Goal: Information Seeking & Learning: Check status

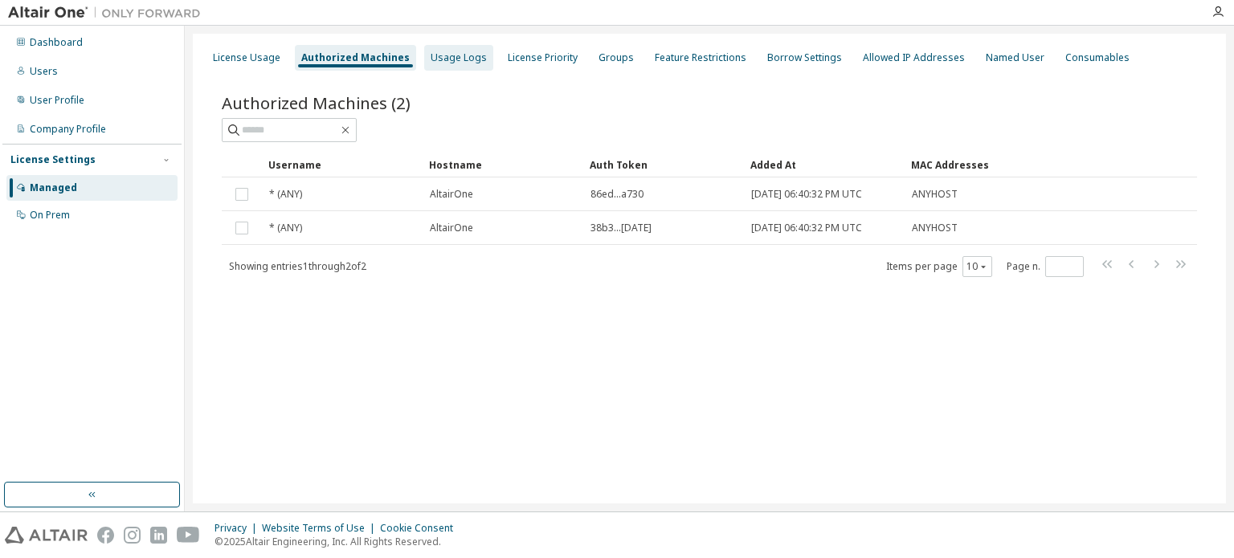
click at [450, 59] on div "Usage Logs" at bounding box center [459, 57] width 56 height 13
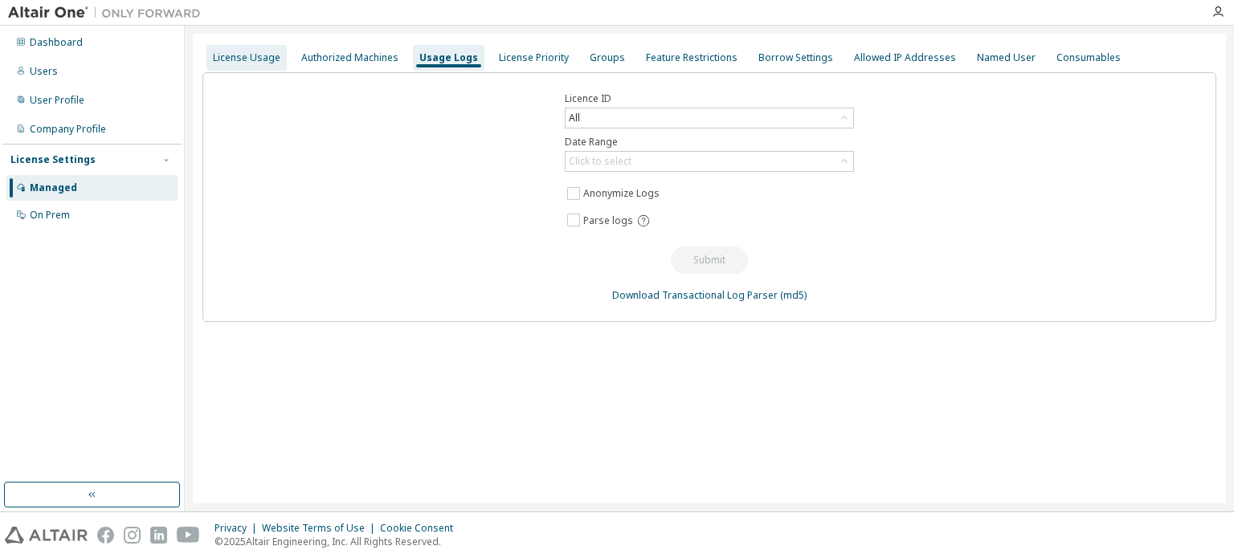
click at [235, 58] on div "License Usage" at bounding box center [246, 57] width 67 height 13
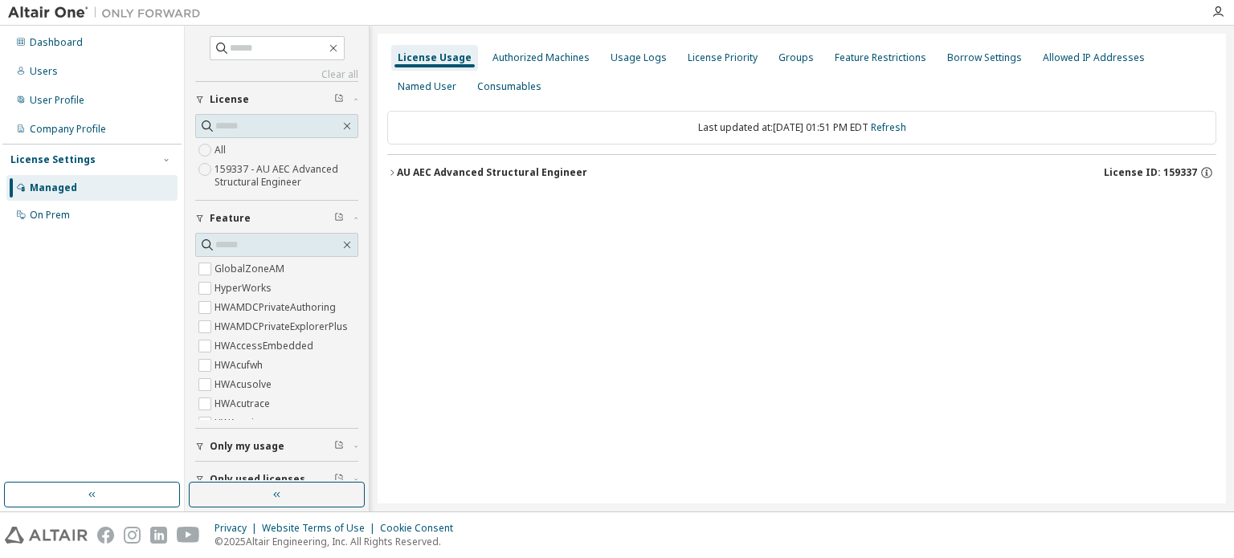
click at [391, 162] on button "AU AEC Advanced Structural Engineer License ID: 159337" at bounding box center [801, 172] width 829 height 35
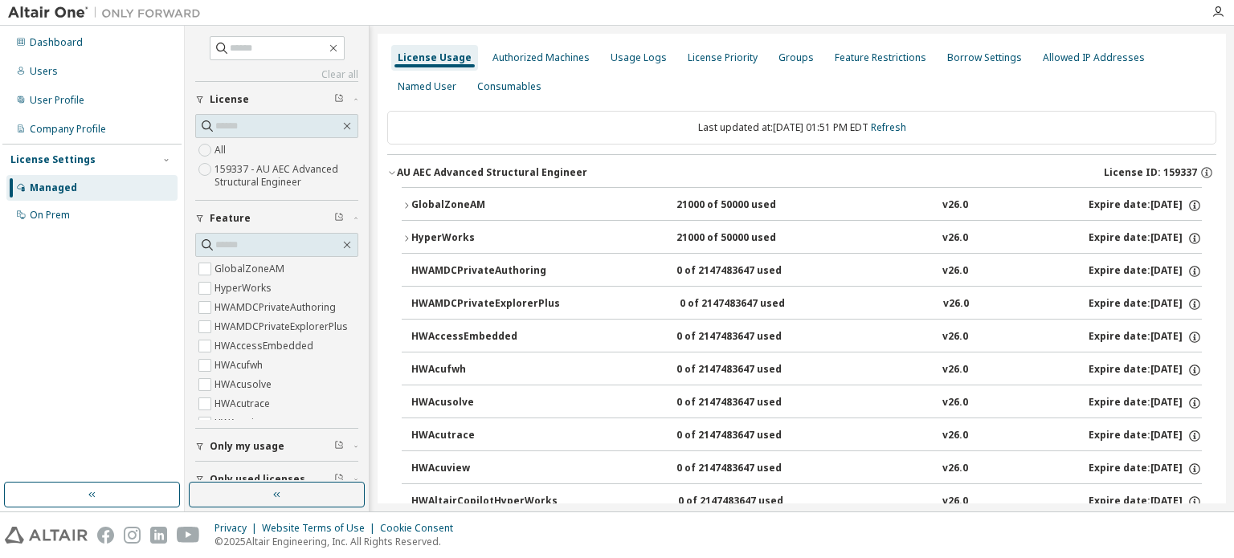
click at [411, 235] on div "HyperWorks" at bounding box center [483, 238] width 145 height 14
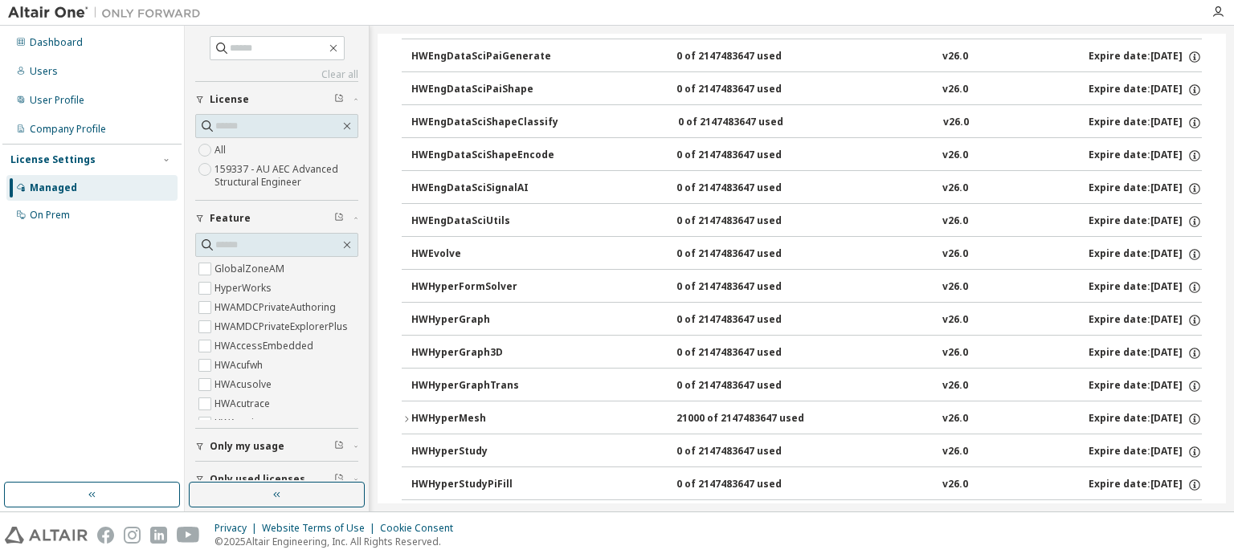
scroll to position [1044, 0]
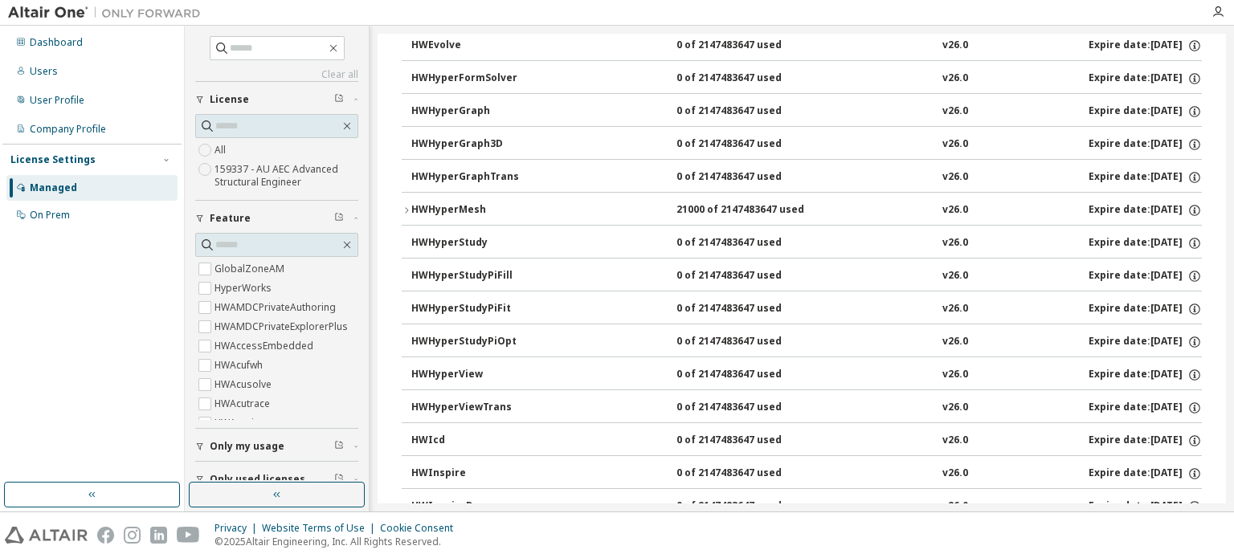
click at [410, 211] on button "HWHyperMesh 21000 of 2147483647 used v26.0 Expire date: 2025-10-23" at bounding box center [802, 210] width 800 height 35
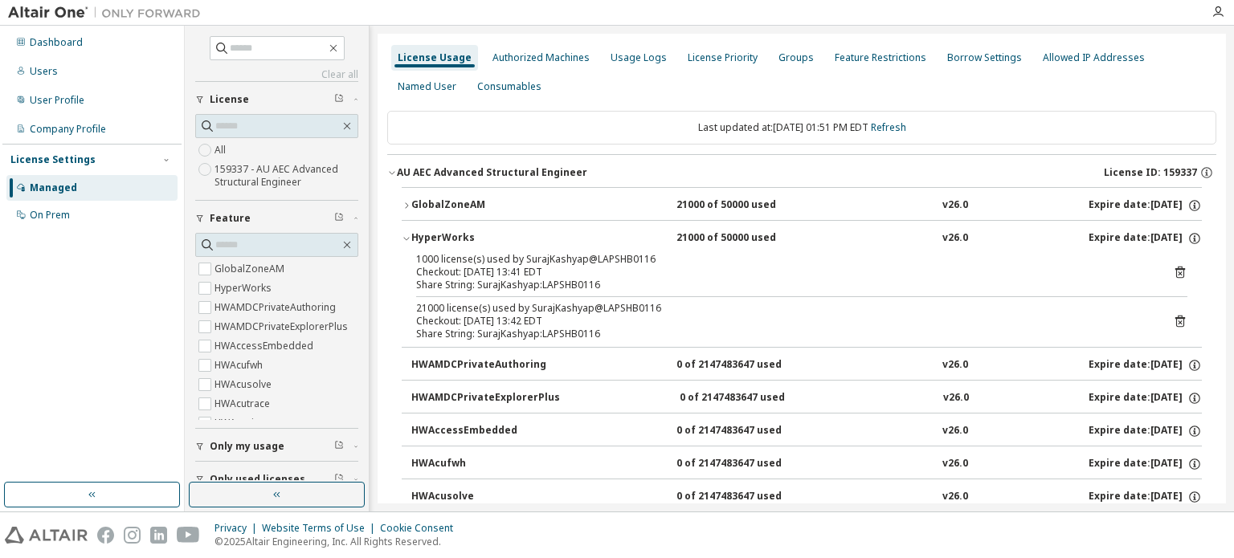
scroll to position [0, 0]
click at [418, 202] on div "GlobalZoneAM" at bounding box center [483, 205] width 145 height 14
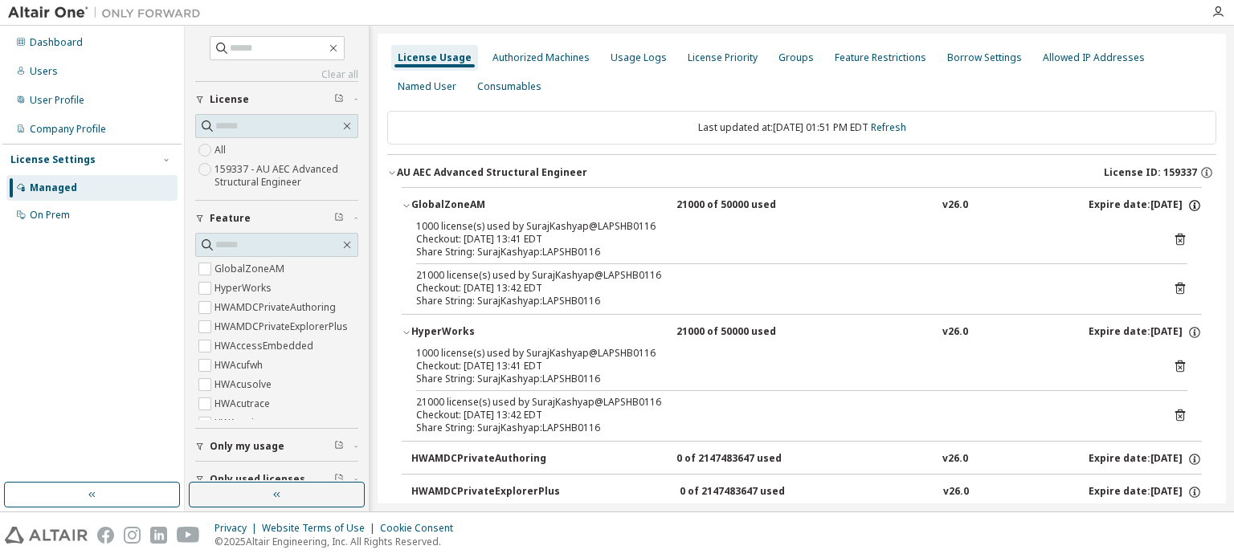
click at [1187, 201] on icon "button" at bounding box center [1194, 205] width 14 height 14
click at [676, 210] on div "21000 of 50000 used" at bounding box center [748, 205] width 145 height 14
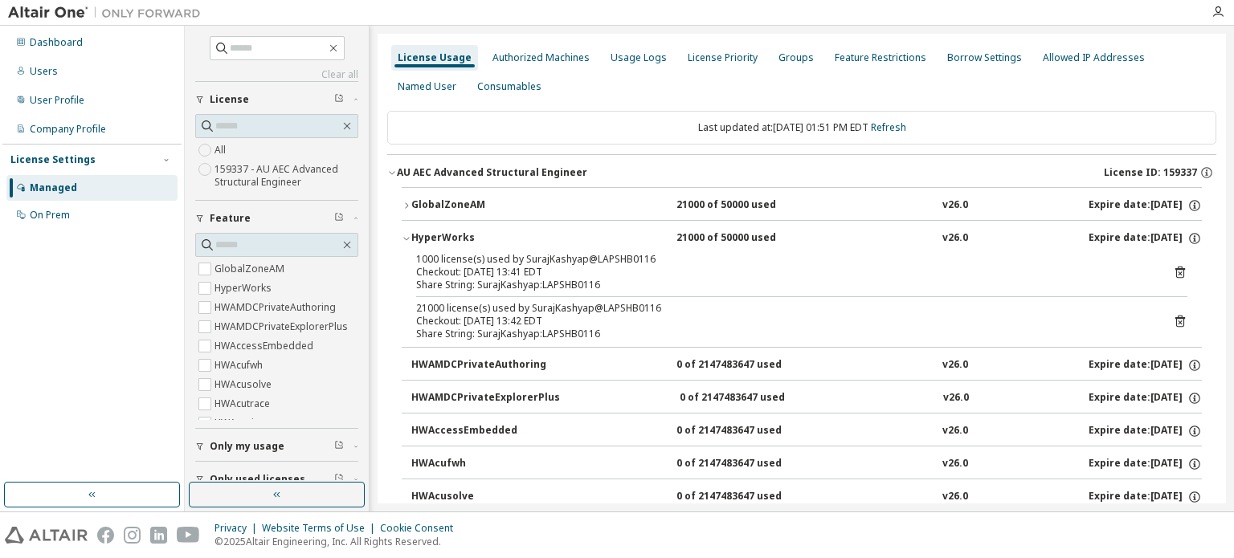
click at [651, 234] on div "HyperWorks 21000 of 50000 used v26.0 Expire date: 2025-10-23" at bounding box center [806, 238] width 790 height 14
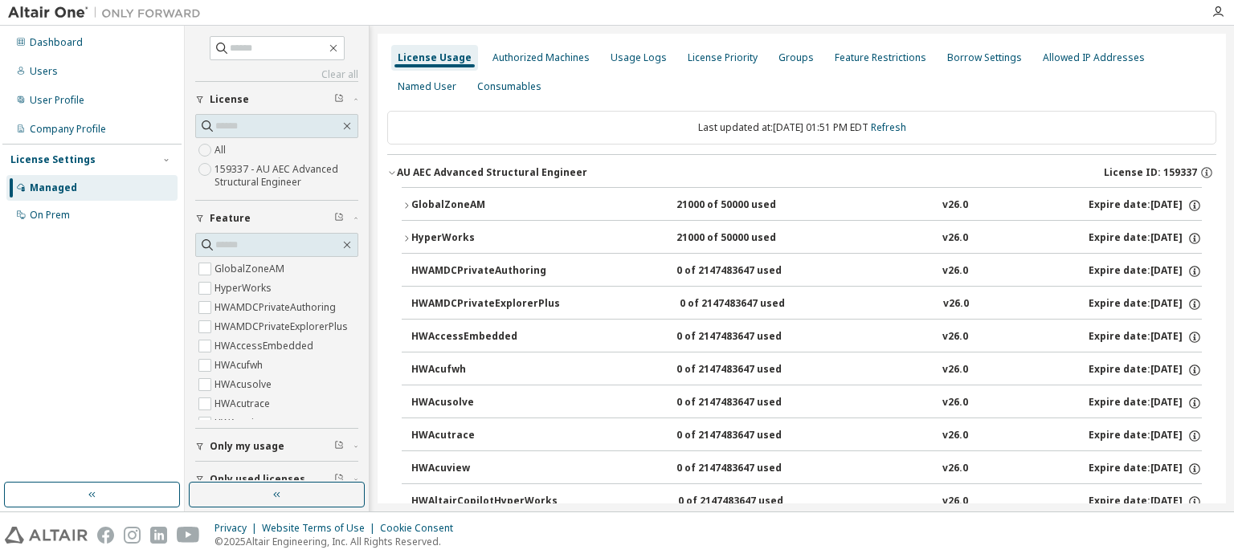
click at [651, 234] on div "HyperWorks 21000 of 50000 used v26.0 Expire date: 2025-10-23" at bounding box center [806, 238] width 790 height 14
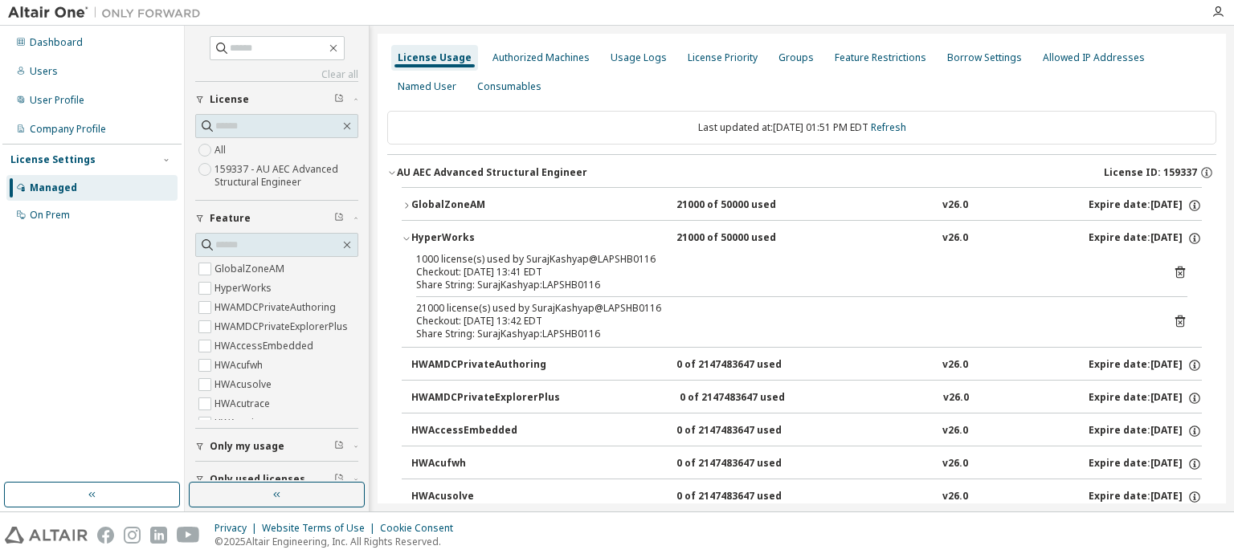
click at [580, 211] on div "GlobalZoneAM 21000 of 50000 used v26.0 Expire date: [DATE]" at bounding box center [806, 205] width 790 height 14
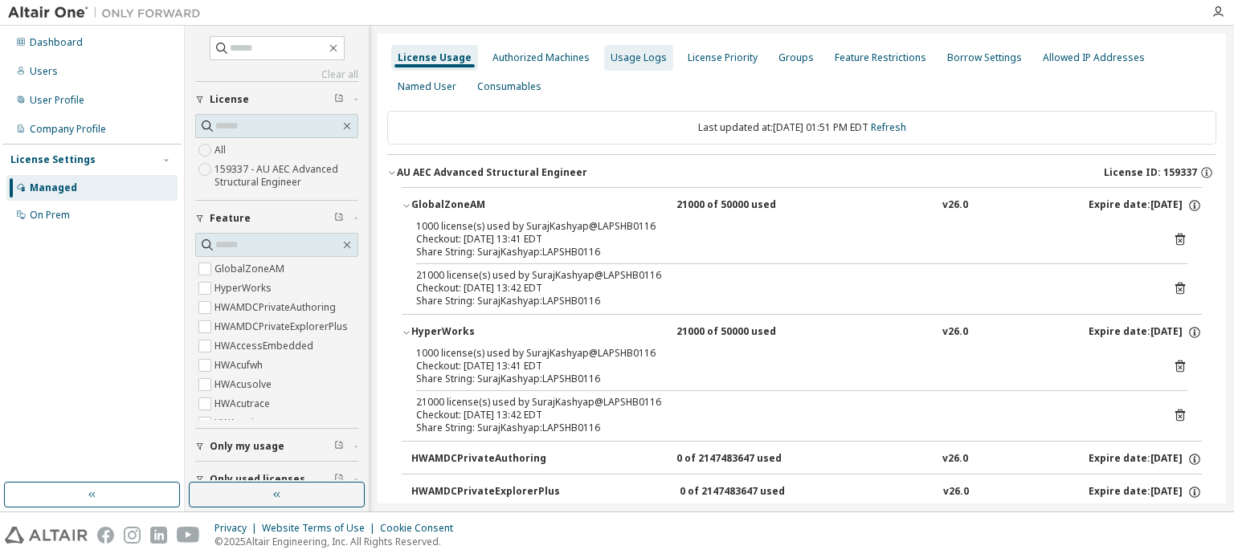
click at [631, 63] on div "Usage Logs" at bounding box center [638, 57] width 56 height 13
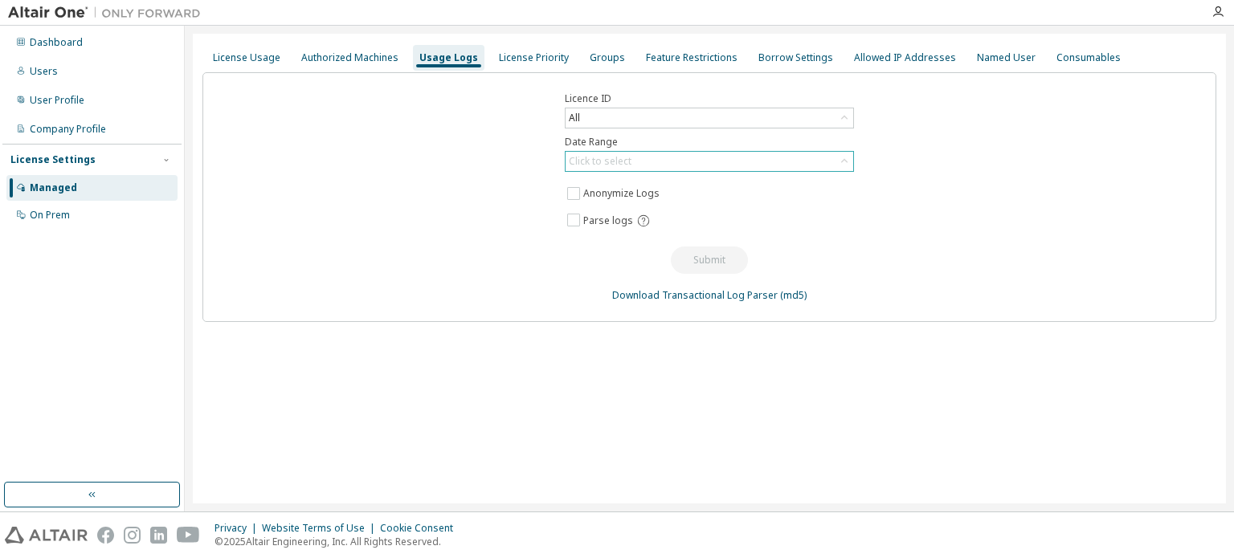
click at [617, 162] on div "Click to select" at bounding box center [600, 161] width 63 height 13
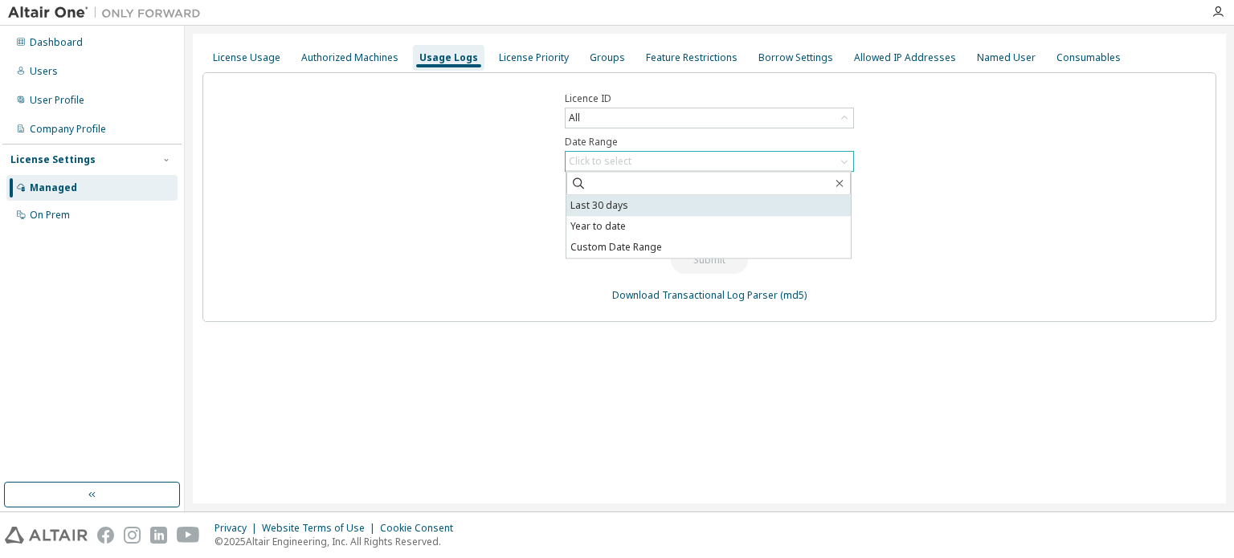
click at [612, 202] on li "Last 30 days" at bounding box center [708, 205] width 284 height 21
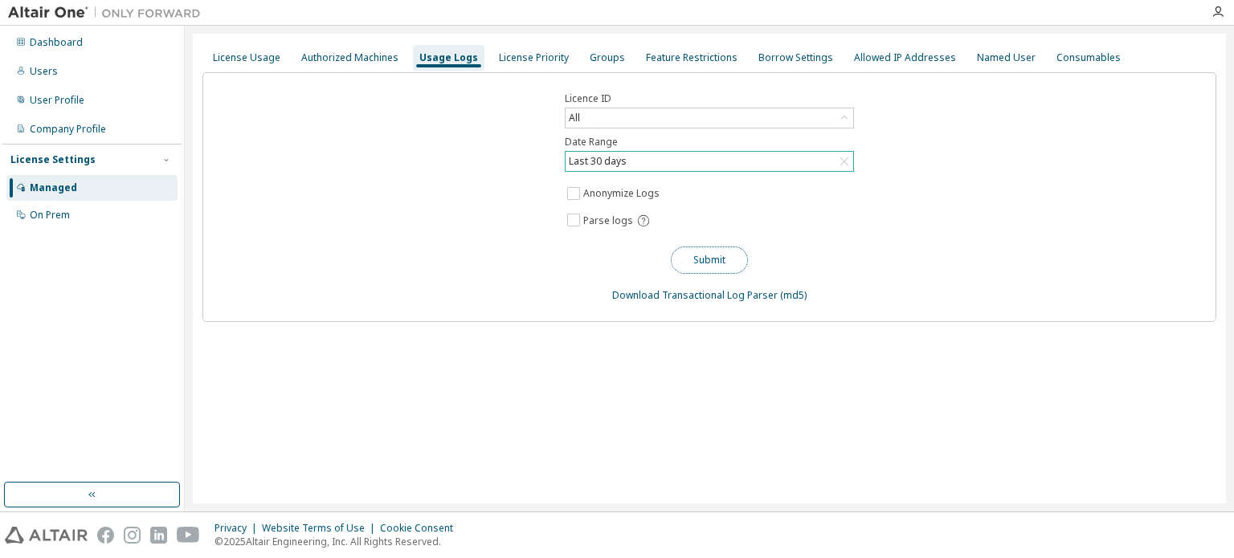
click at [708, 251] on button "Submit" at bounding box center [709, 260] width 77 height 27
click at [663, 51] on div "Feature Restrictions" at bounding box center [692, 57] width 92 height 13
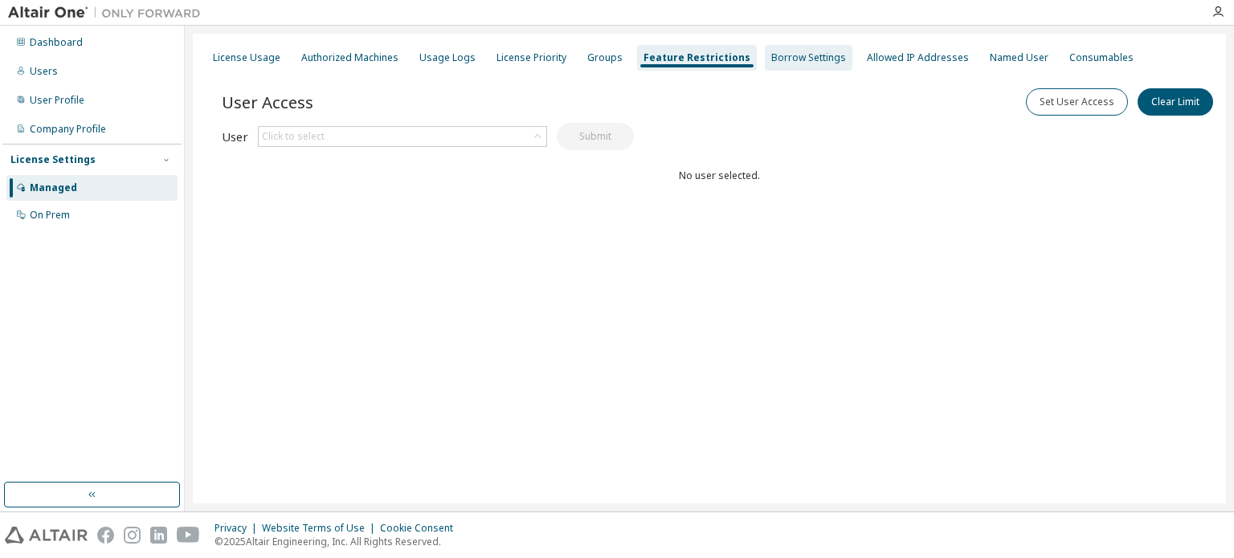
click at [773, 67] on div "Borrow Settings" at bounding box center [809, 58] width 88 height 26
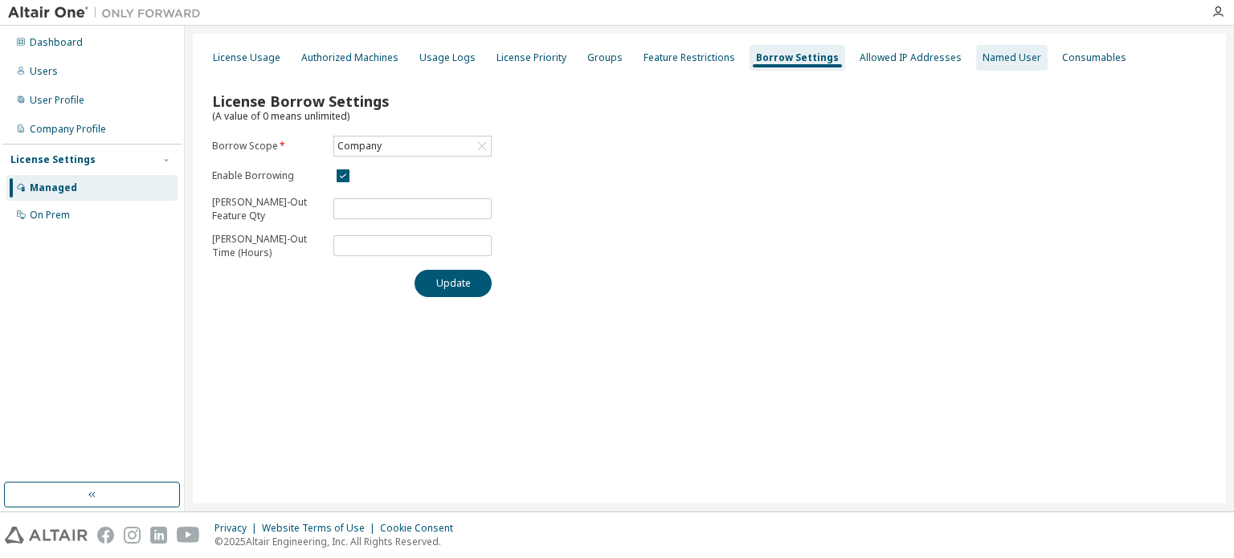
click at [982, 63] on div "Named User" at bounding box center [1011, 57] width 59 height 13
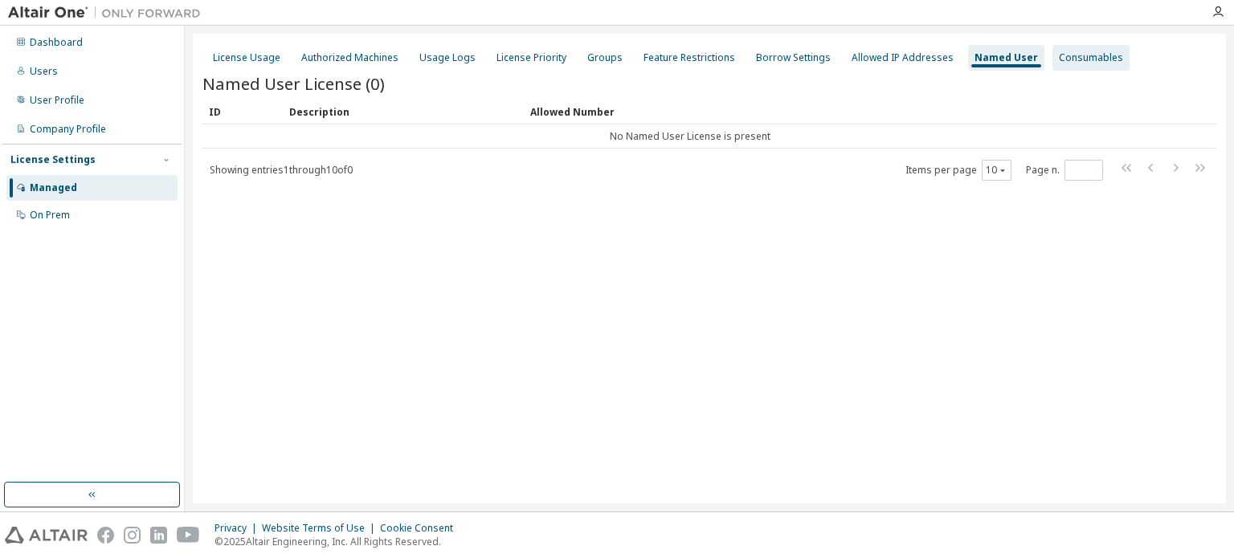
click at [1059, 60] on div "Consumables" at bounding box center [1091, 57] width 64 height 13
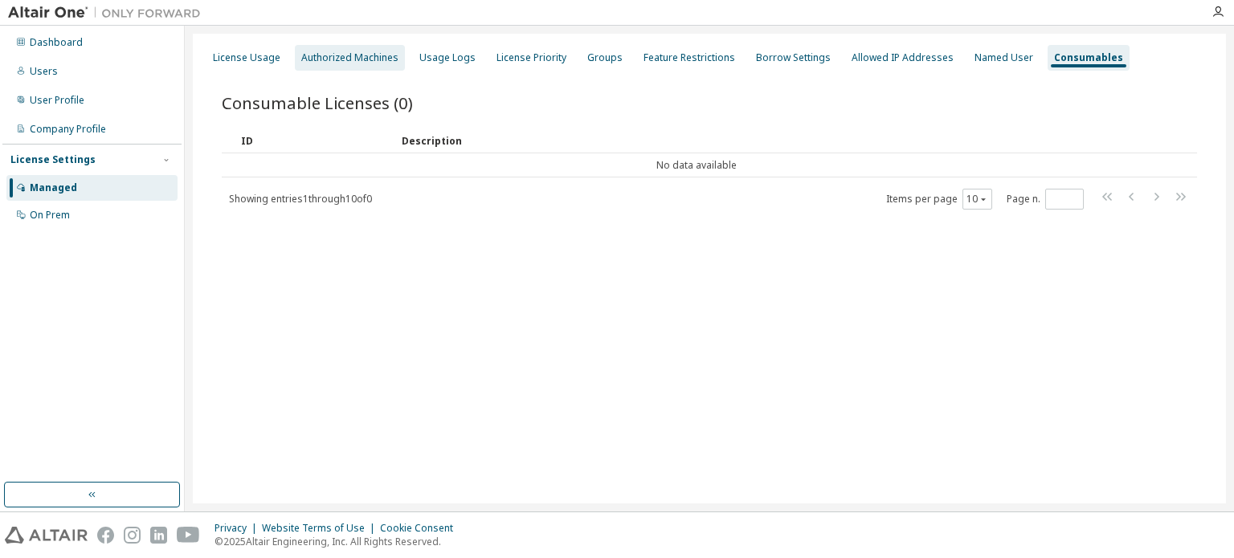
click at [333, 47] on div "Authorized Machines" at bounding box center [350, 58] width 110 height 26
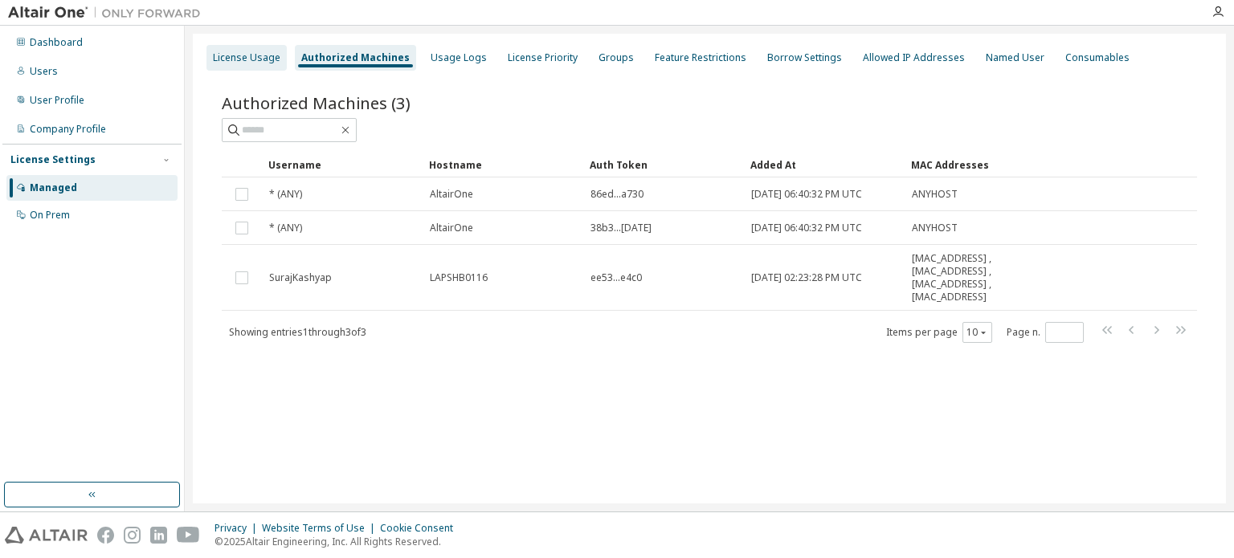
click at [266, 60] on div "License Usage" at bounding box center [246, 57] width 67 height 13
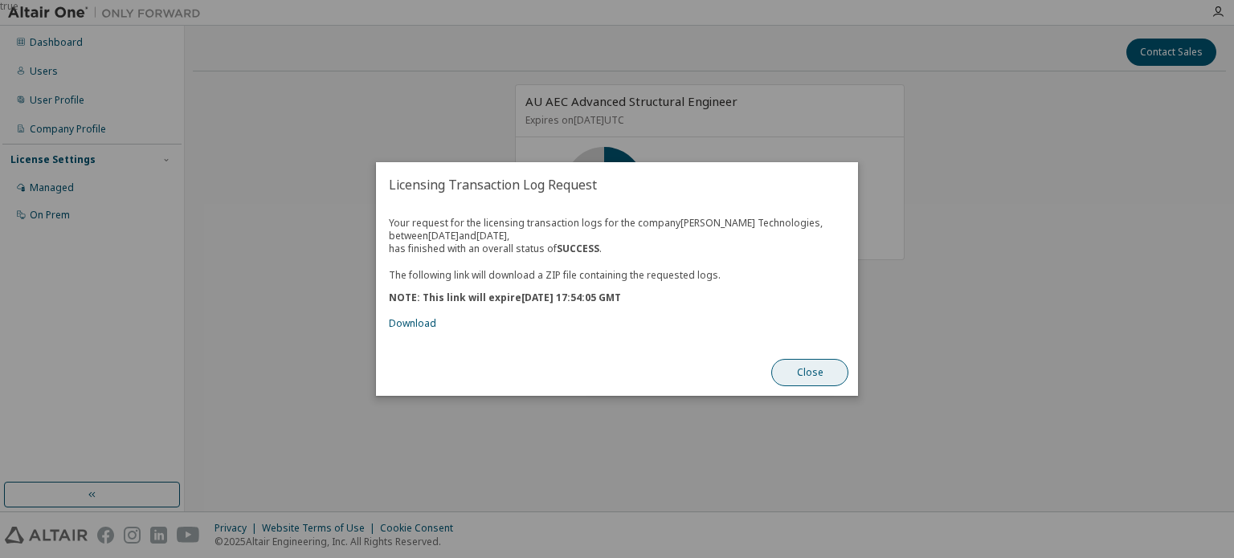
click at [825, 374] on button "Close" at bounding box center [809, 372] width 77 height 27
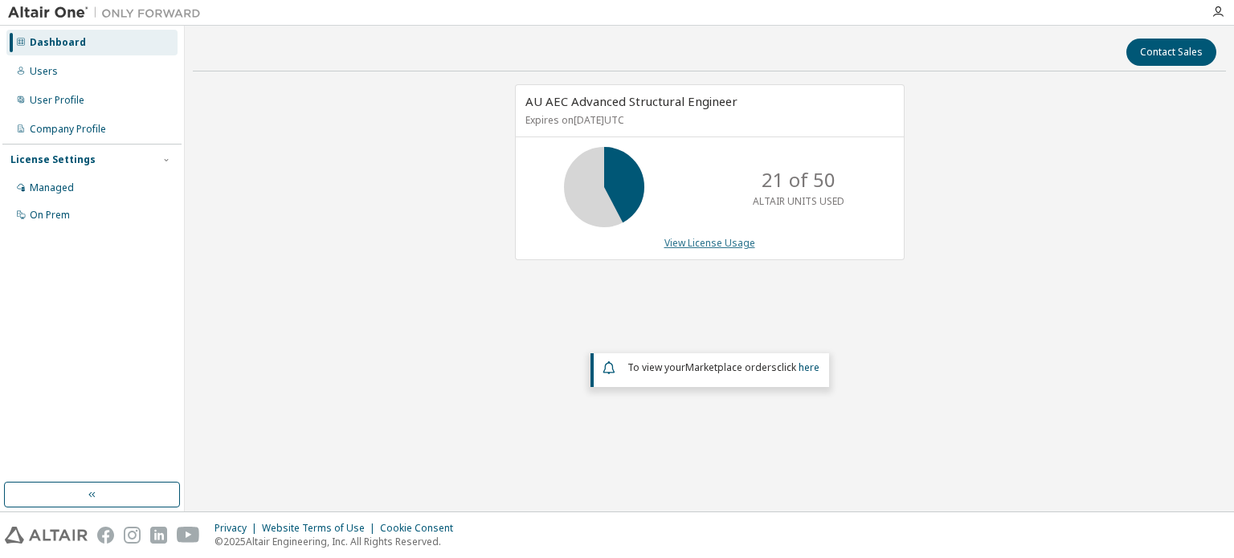
click at [716, 239] on link "View License Usage" at bounding box center [709, 243] width 91 height 14
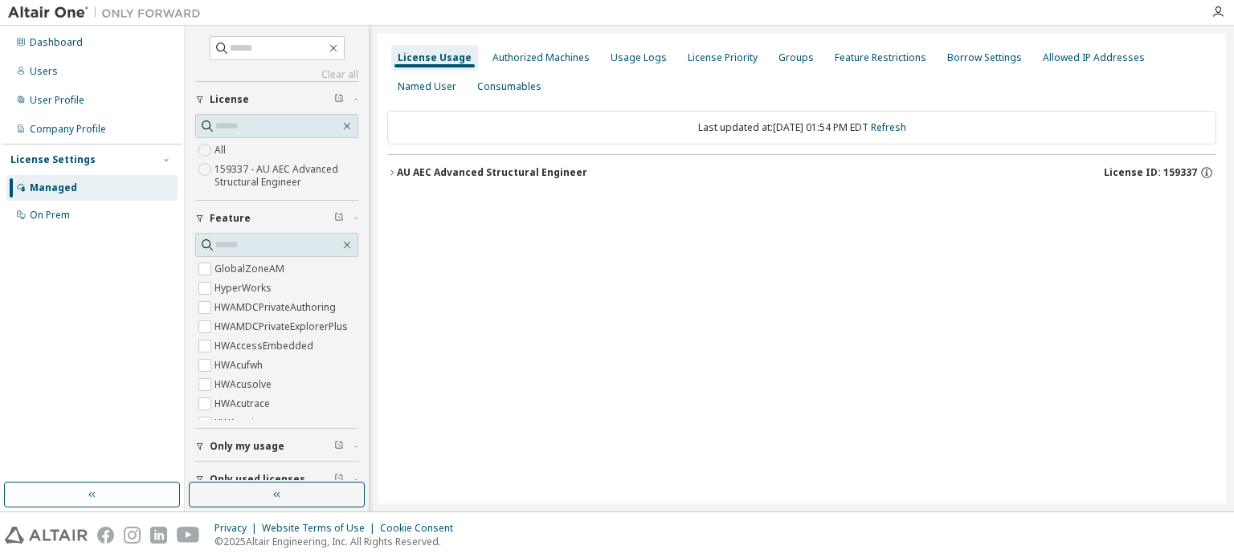
click at [460, 180] on button "AU AEC Advanced Structural Engineer License ID: 159337" at bounding box center [801, 172] width 829 height 35
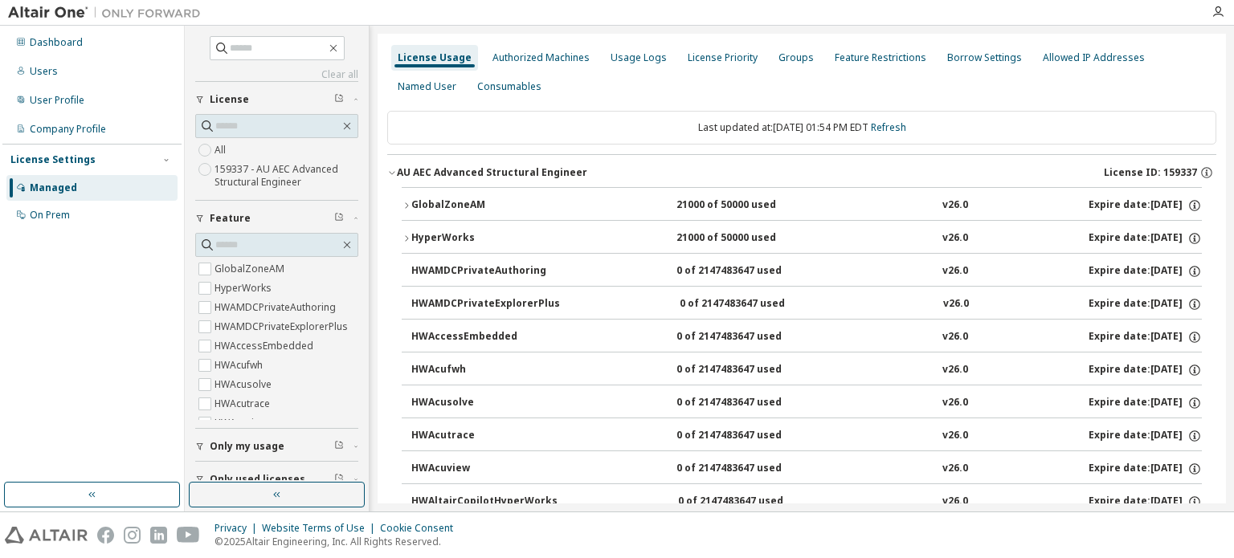
click at [433, 203] on div "GlobalZoneAM" at bounding box center [483, 205] width 145 height 14
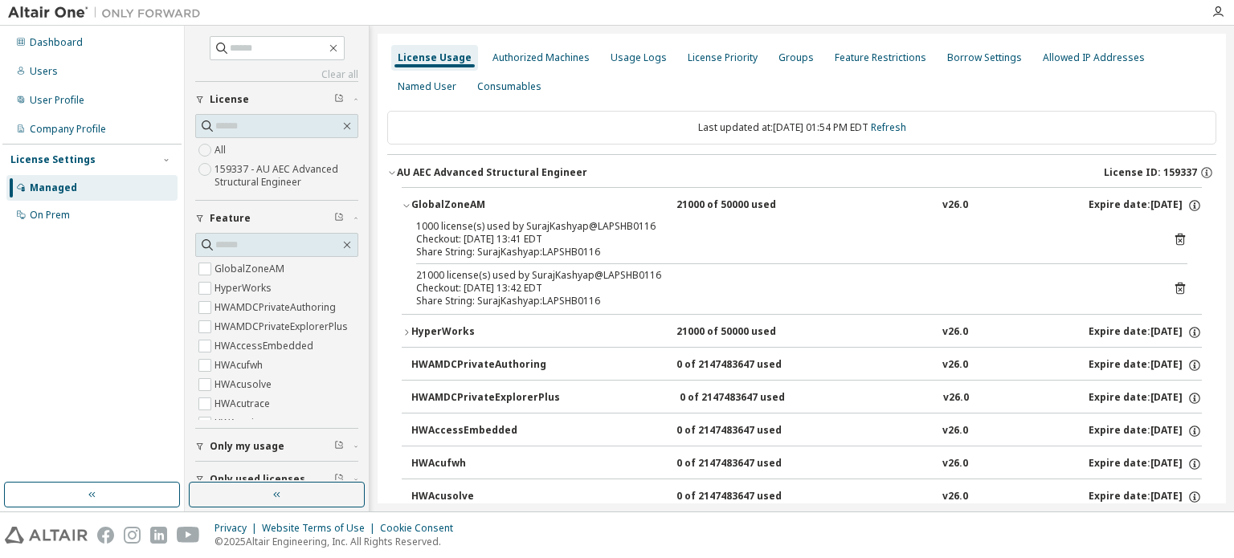
click at [437, 332] on div "HyperWorks" at bounding box center [483, 332] width 145 height 14
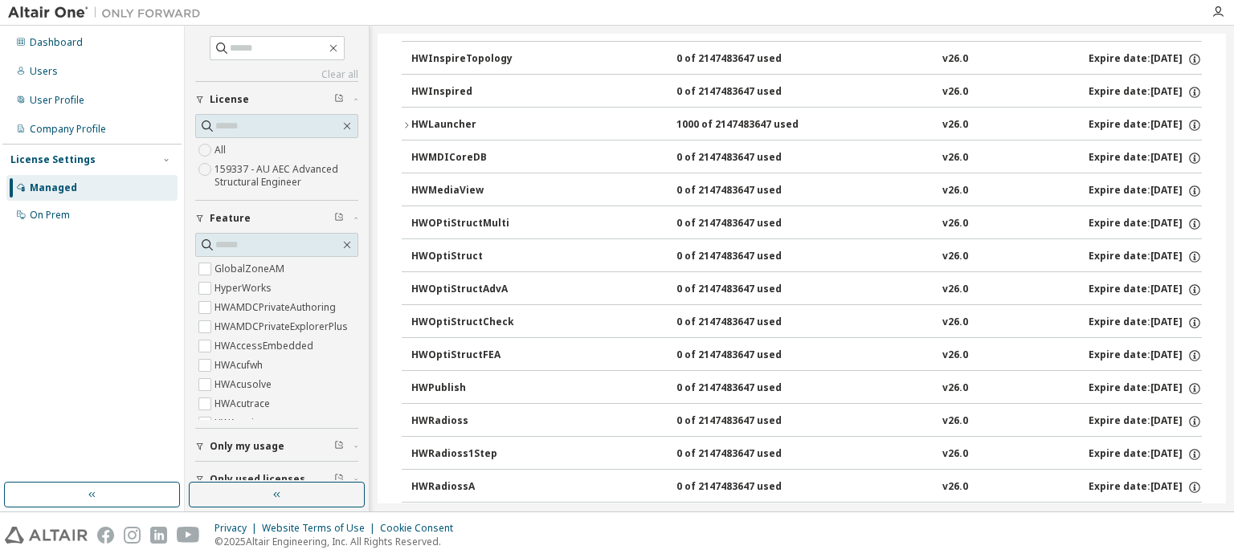
scroll to position [2329, 0]
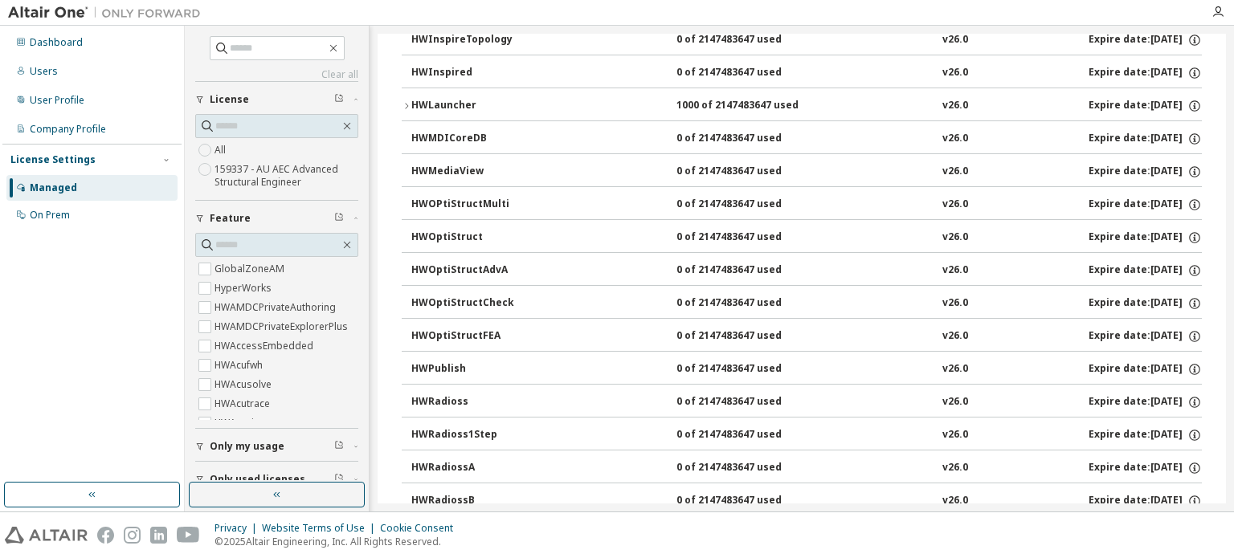
click at [459, 385] on button "HWRadioss 0 of 2147483647 used v26.0 Expire date: 2025-10-23" at bounding box center [806, 402] width 790 height 35
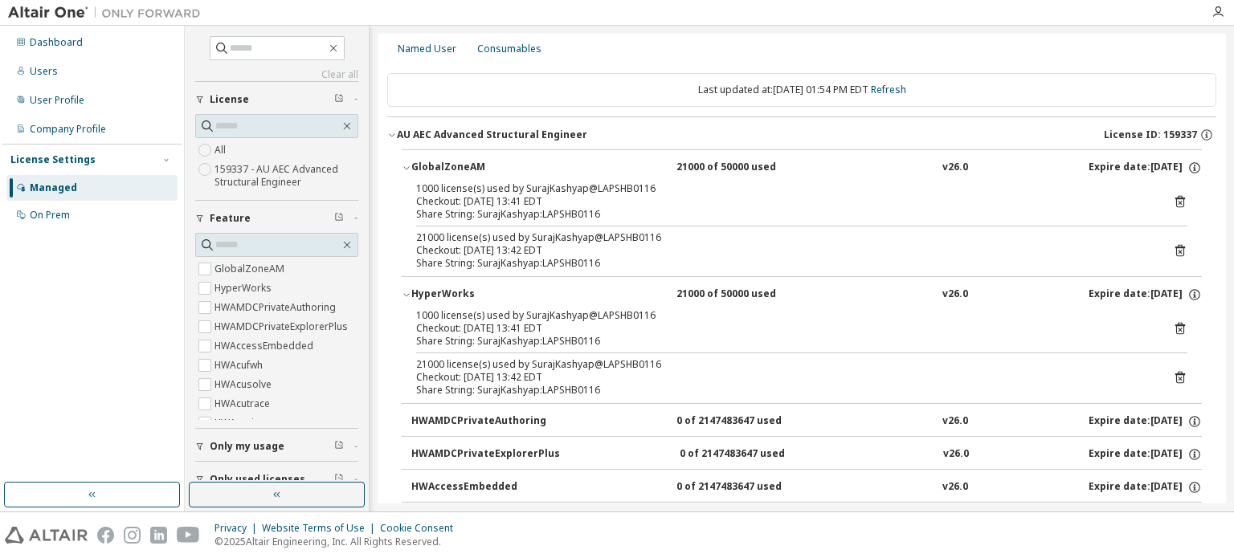
scroll to position [0, 0]
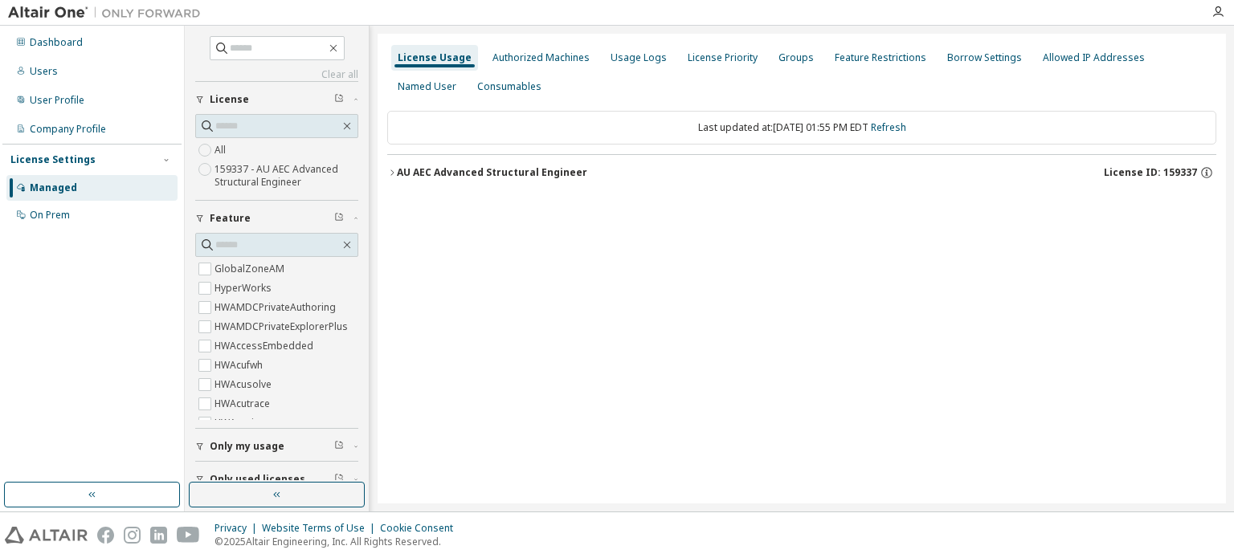
click at [389, 169] on icon "button" at bounding box center [392, 173] width 10 height 10
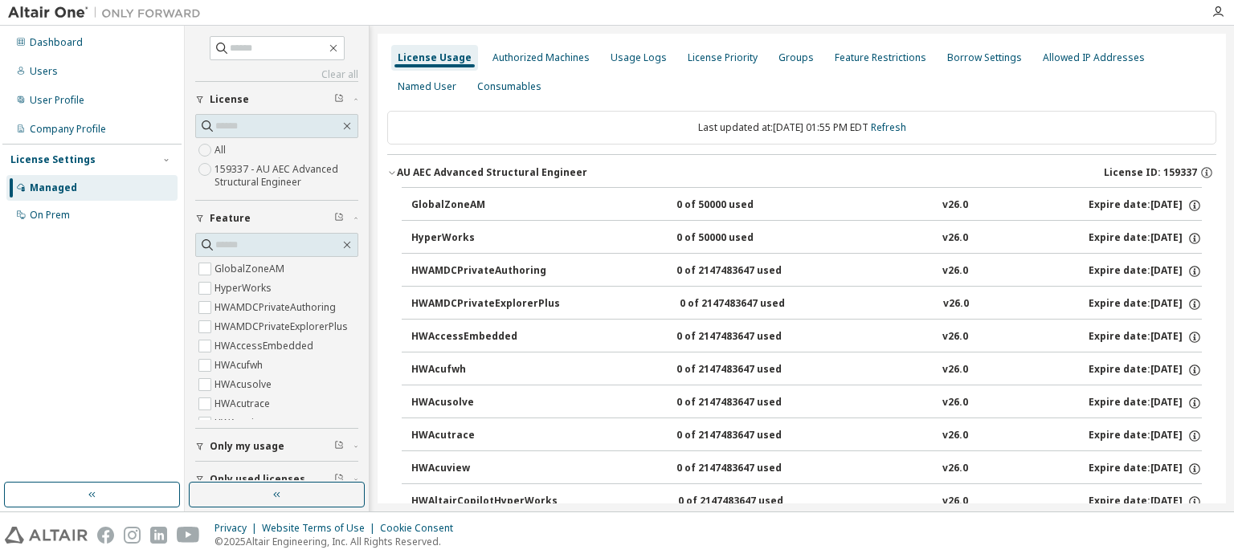
click at [450, 208] on div "GlobalZoneAM" at bounding box center [483, 205] width 145 height 14
click at [618, 59] on div "Usage Logs" at bounding box center [638, 57] width 56 height 13
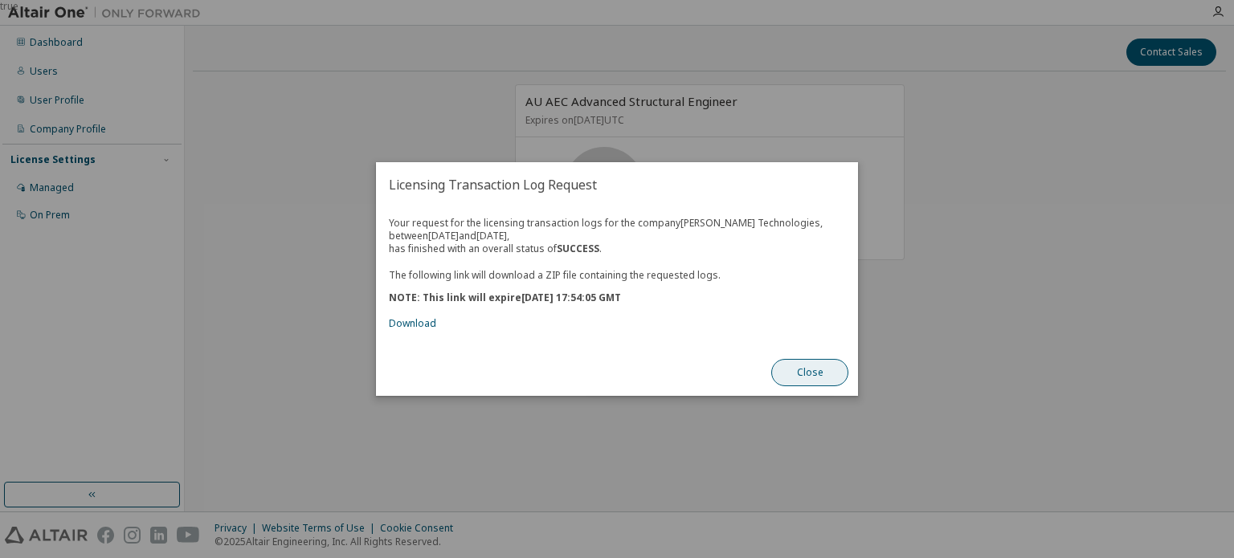
click at [810, 373] on button "Close" at bounding box center [809, 372] width 77 height 27
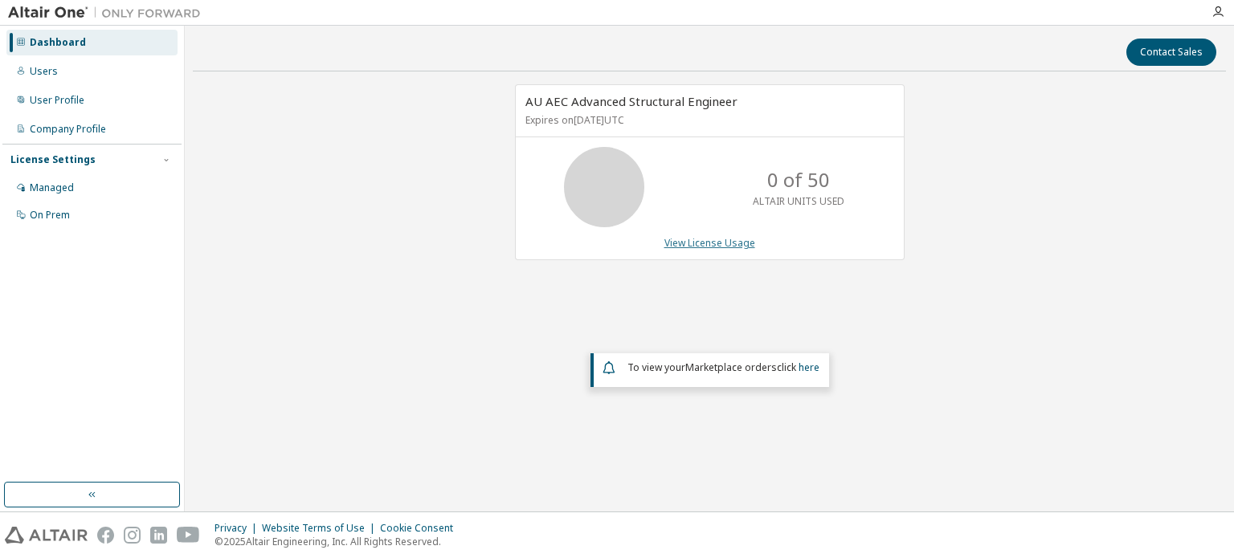
click at [724, 246] on link "View License Usage" at bounding box center [709, 243] width 91 height 14
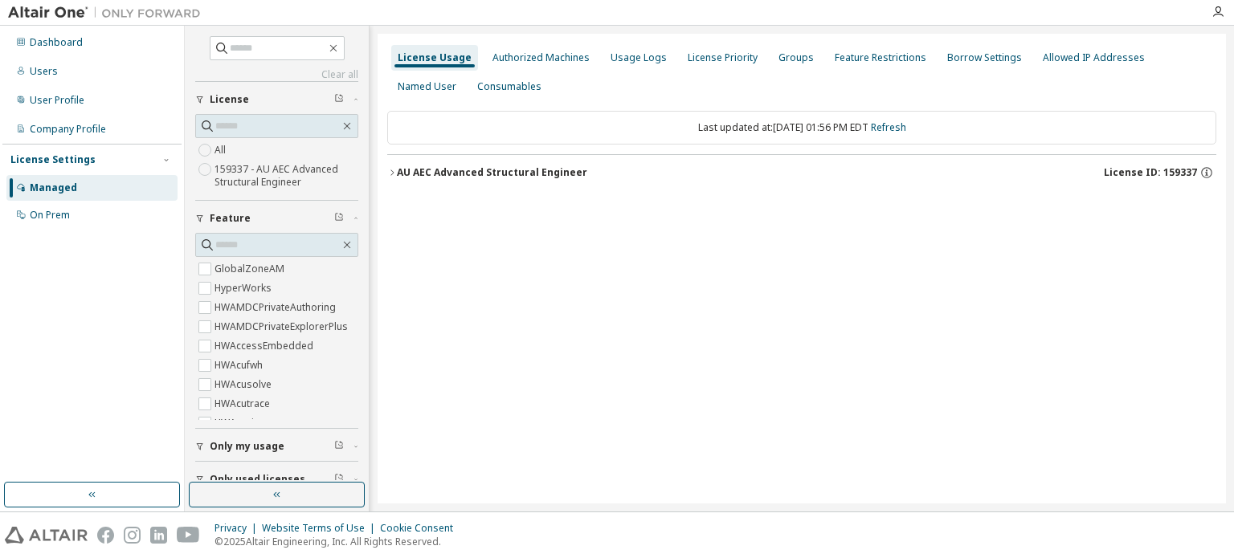
click at [424, 171] on div "AU AEC Advanced Structural Engineer" at bounding box center [492, 172] width 190 height 13
click at [418, 176] on div "AU AEC Advanced Structural Engineer" at bounding box center [492, 172] width 190 height 13
click at [456, 170] on div "AU AEC Advanced Structural Engineer" at bounding box center [492, 172] width 190 height 13
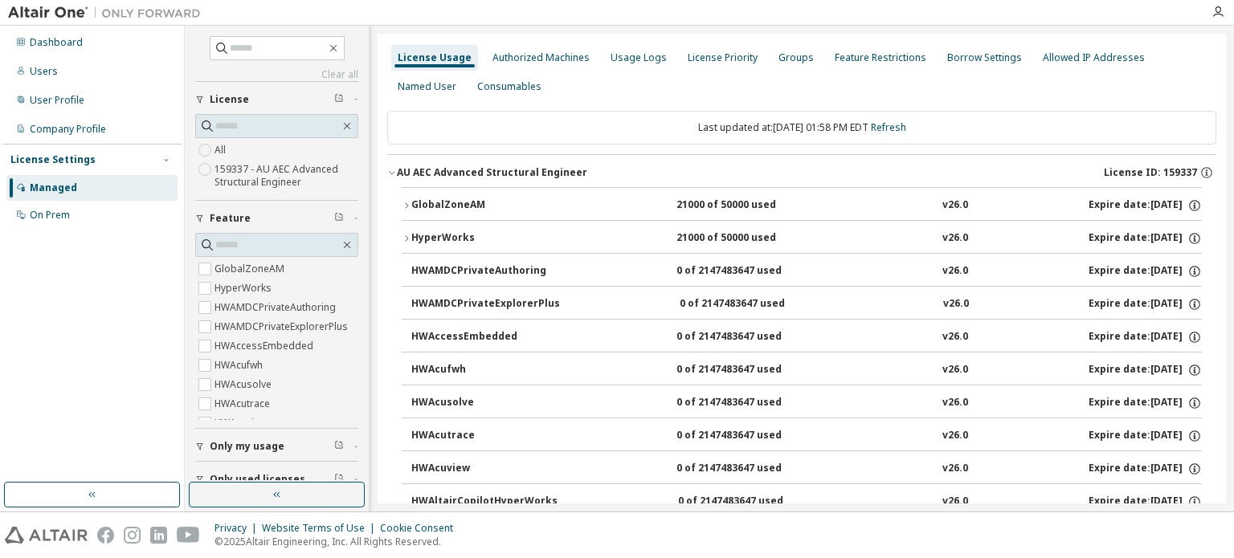
click at [459, 202] on div "GlobalZoneAM" at bounding box center [483, 205] width 145 height 14
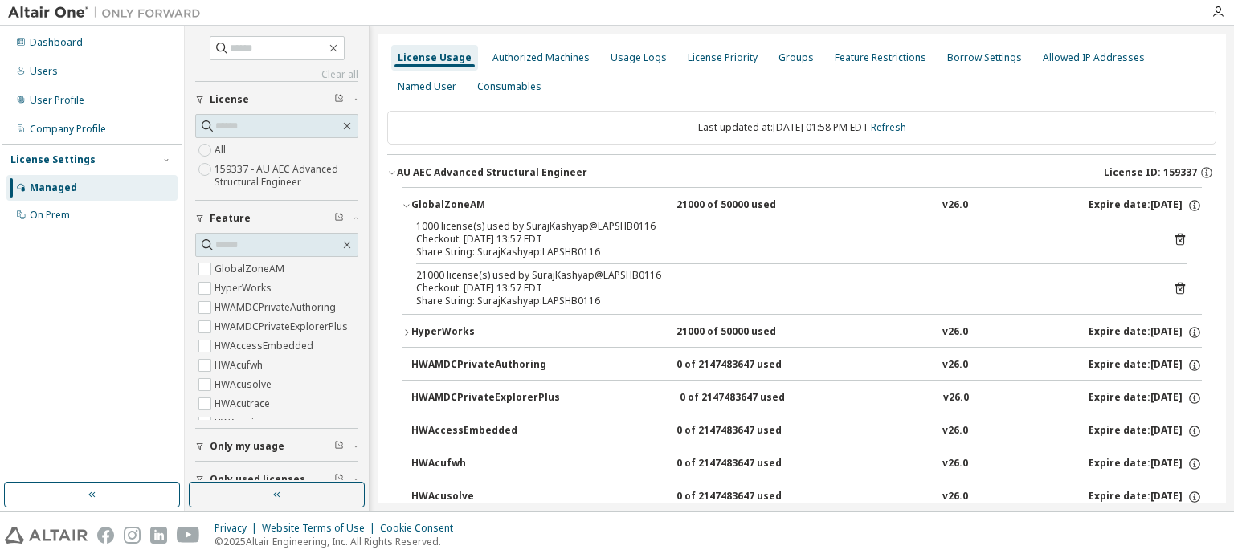
click at [454, 328] on div "HyperWorks" at bounding box center [483, 332] width 145 height 14
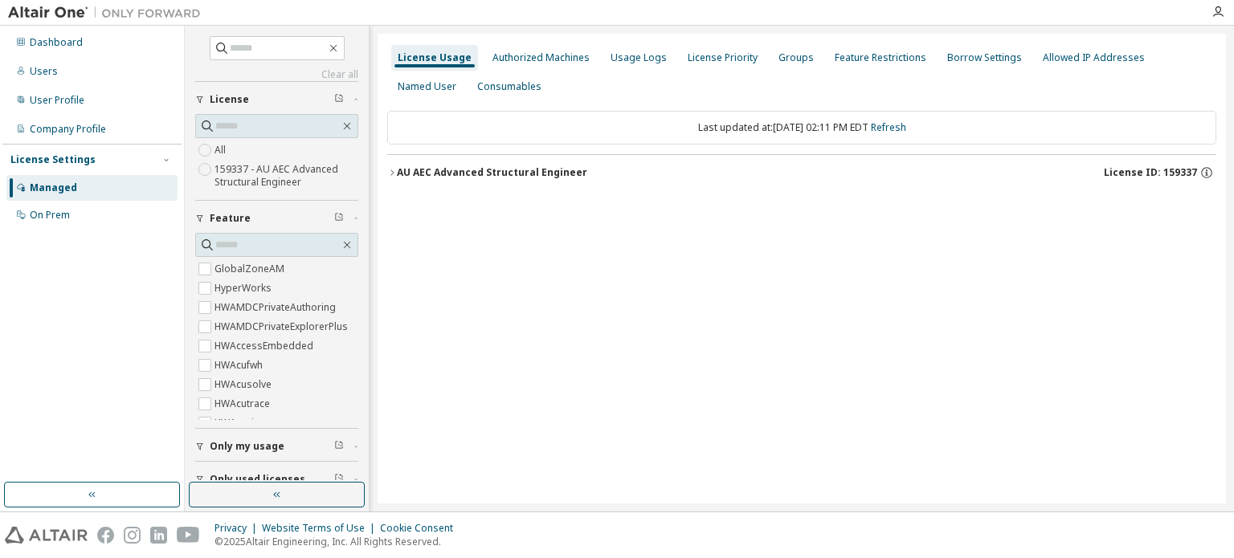
click at [438, 167] on div "AU AEC Advanced Structural Engineer" at bounding box center [492, 172] width 190 height 13
